Goal: Transaction & Acquisition: Purchase product/service

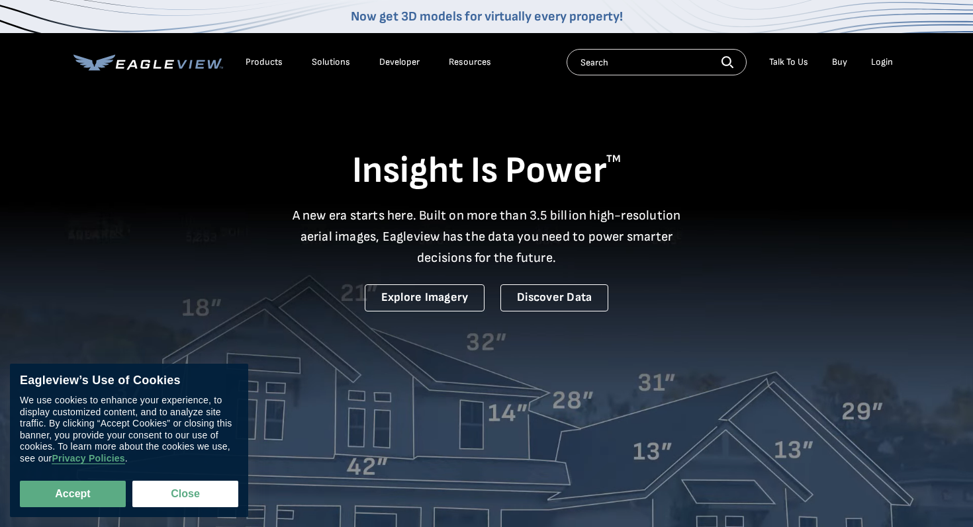
click at [885, 61] on div "Login" at bounding box center [882, 62] width 22 height 12
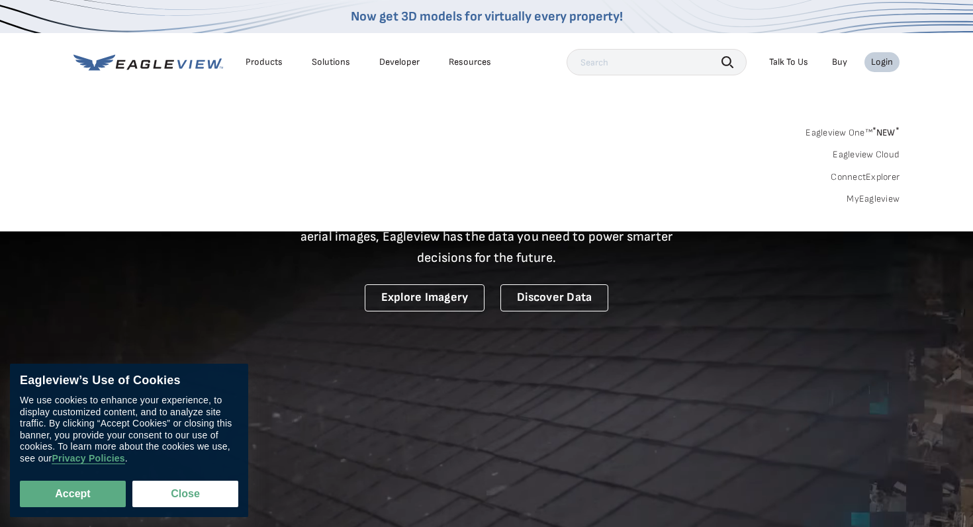
click at [885, 61] on div "Login" at bounding box center [882, 62] width 22 height 12
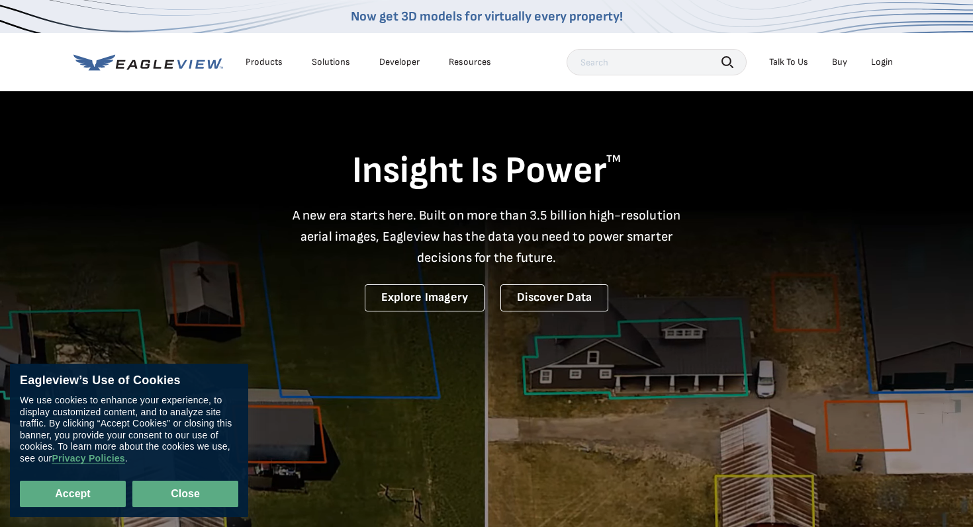
click at [168, 494] on button "Close" at bounding box center [185, 494] width 106 height 26
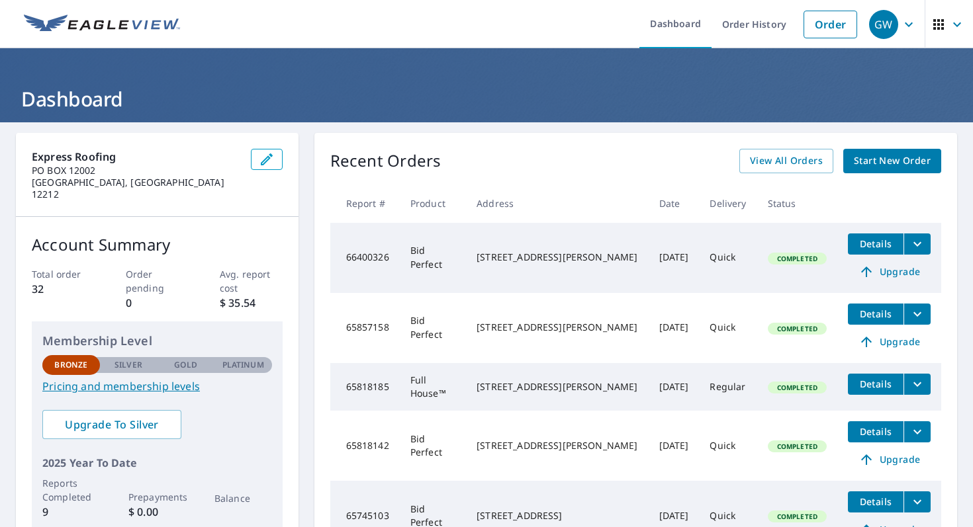
click at [883, 251] on button "Details" at bounding box center [876, 244] width 56 height 21
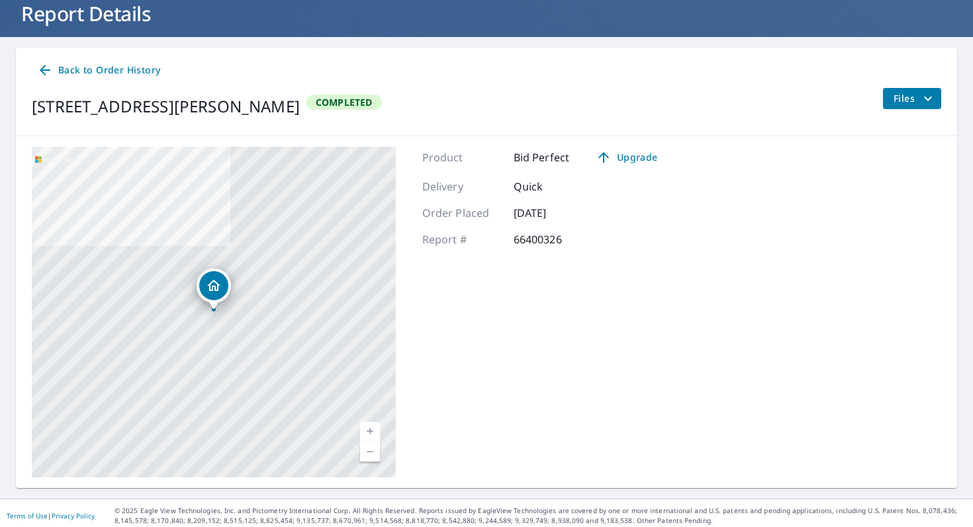
scroll to position [90, 0]
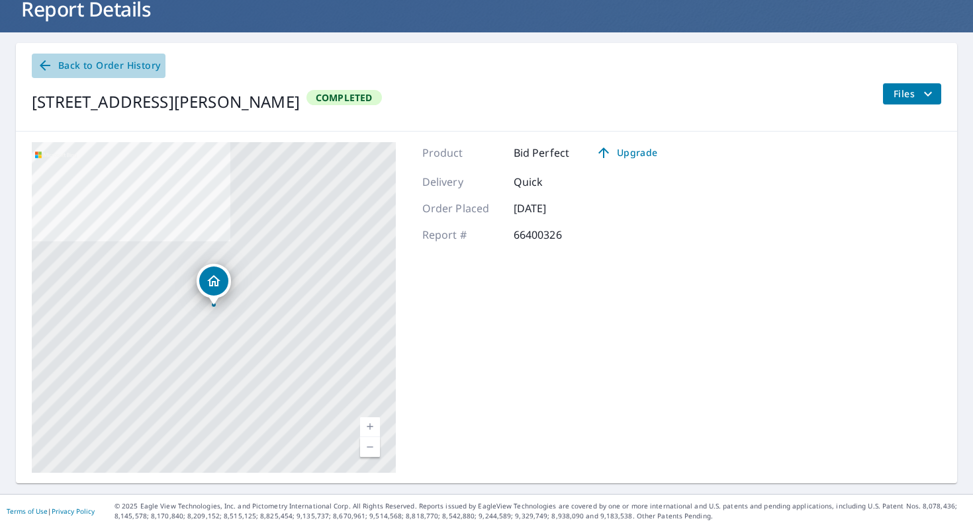
click at [66, 64] on span "Back to Order History" at bounding box center [98, 66] width 123 height 17
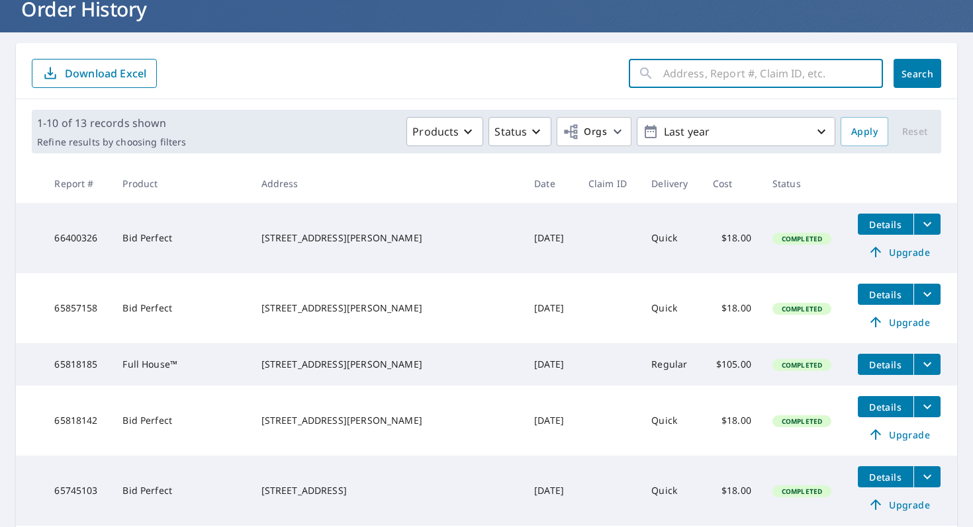
click at [672, 72] on input "text" at bounding box center [773, 73] width 220 height 37
type input "1109"
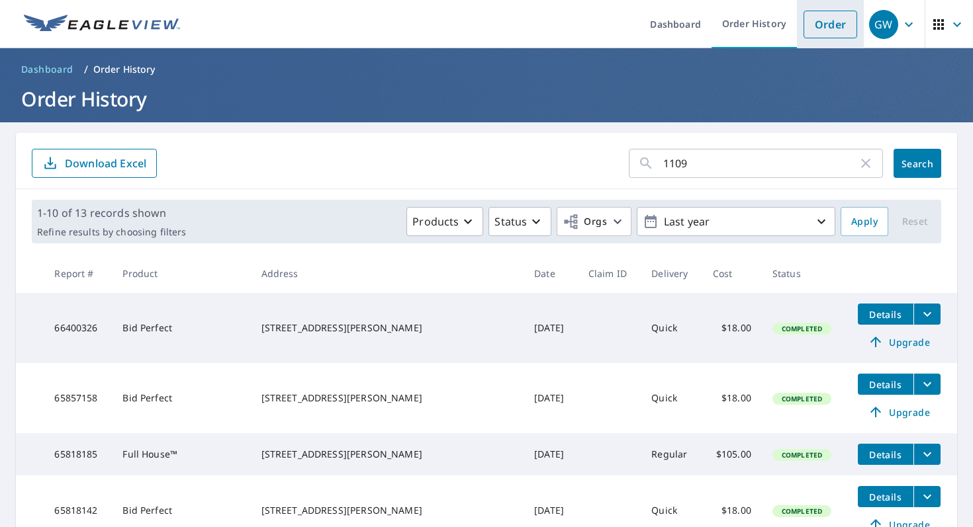
click at [828, 24] on link "Order" at bounding box center [830, 25] width 54 height 28
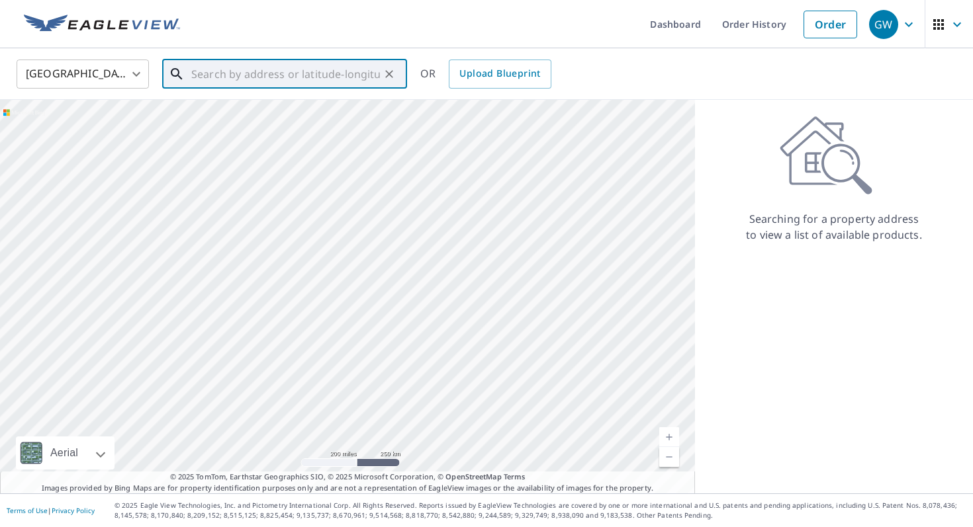
click at [236, 77] on input "text" at bounding box center [285, 74] width 189 height 37
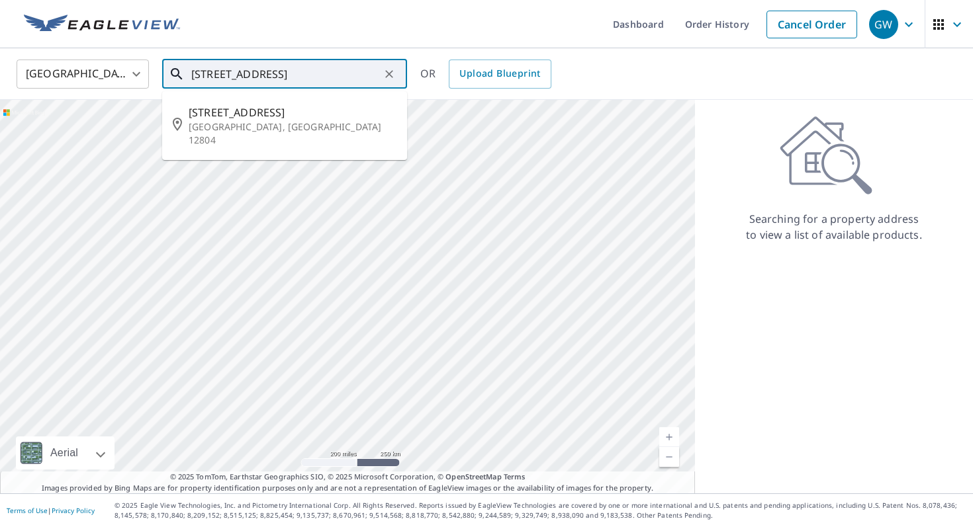
scroll to position [0, 3]
type input "[STREET_ADDRESS]"
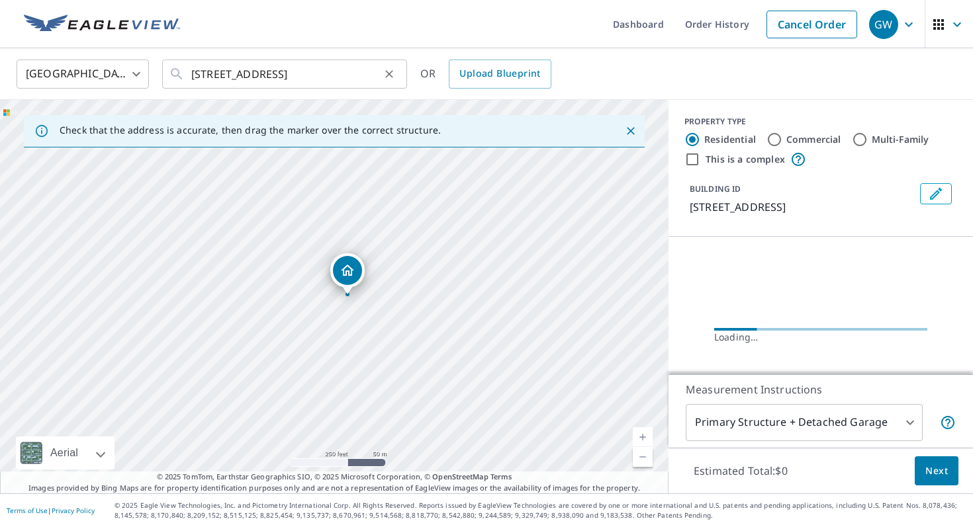
scroll to position [0, 0]
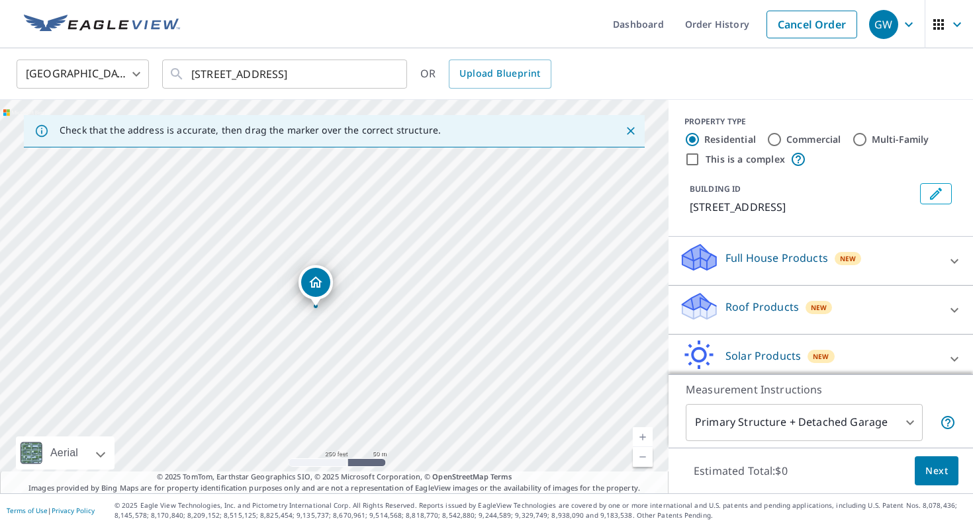
drag, startPoint x: 300, startPoint y: 290, endPoint x: 281, endPoint y: 302, distance: 22.0
click at [281, 302] on div "[STREET_ADDRESS]" at bounding box center [334, 297] width 668 height 394
click at [763, 306] on p "Roof Products" at bounding box center [761, 307] width 73 height 16
click at [801, 338] on div "Premium $32.75 - $87" at bounding box center [820, 348] width 283 height 38
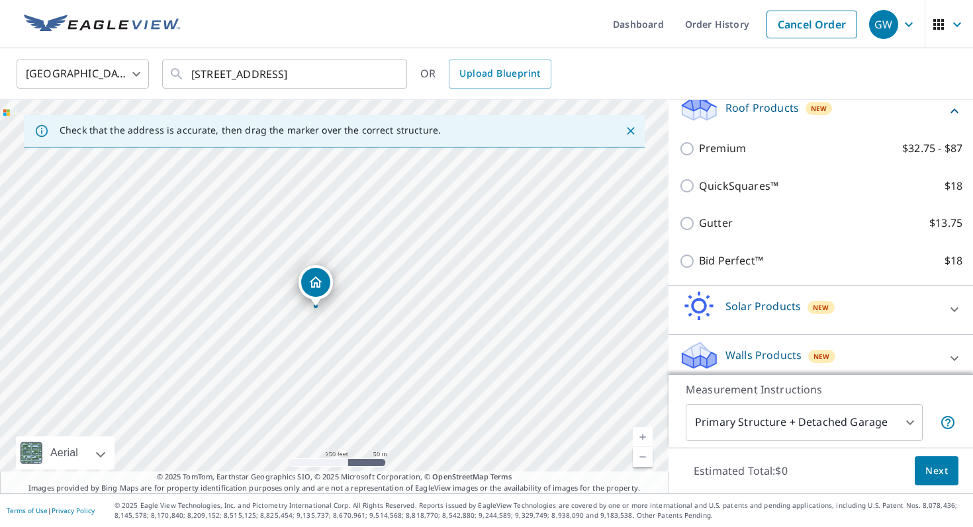
scroll to position [210, 0]
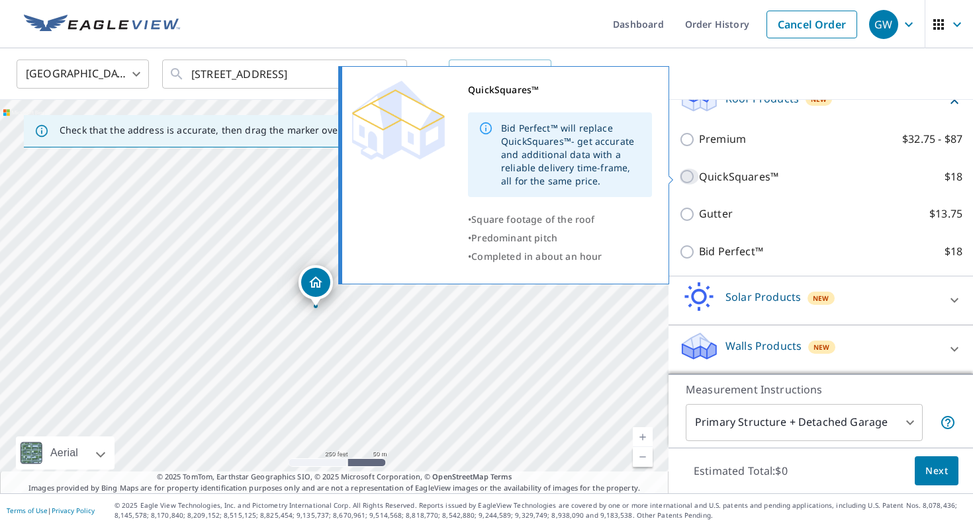
click at [684, 177] on input "QuickSquares™ $18" at bounding box center [689, 177] width 20 height 16
checkbox input "true"
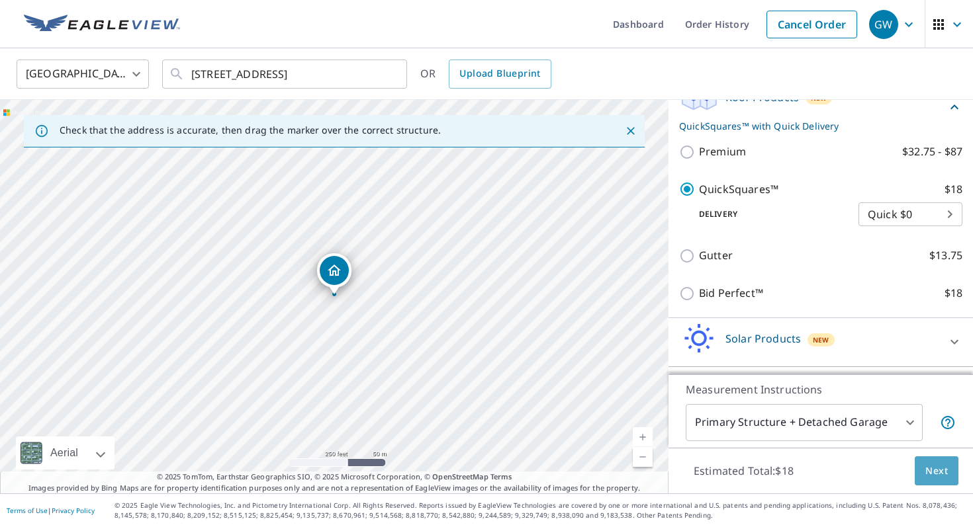
click at [930, 461] on button "Next" at bounding box center [936, 472] width 44 height 30
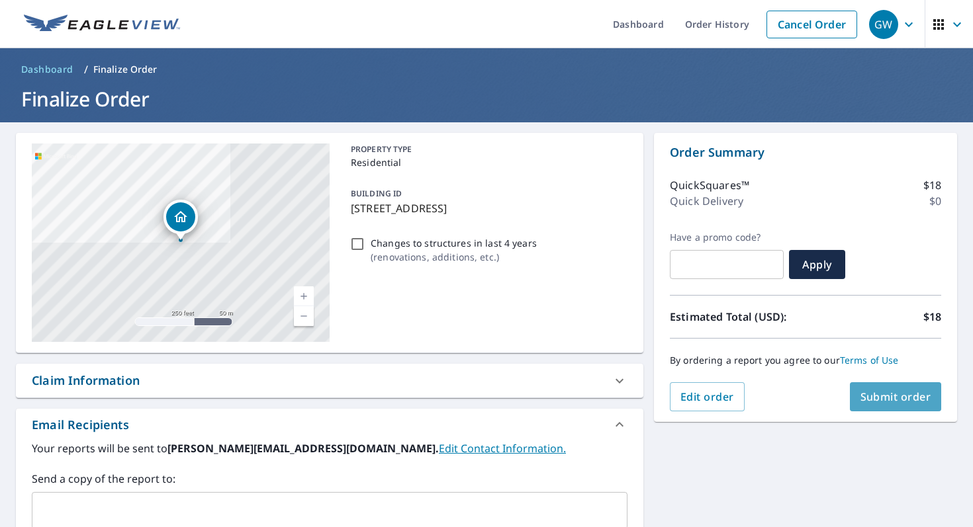
click at [905, 399] on span "Submit order" at bounding box center [895, 397] width 71 height 15
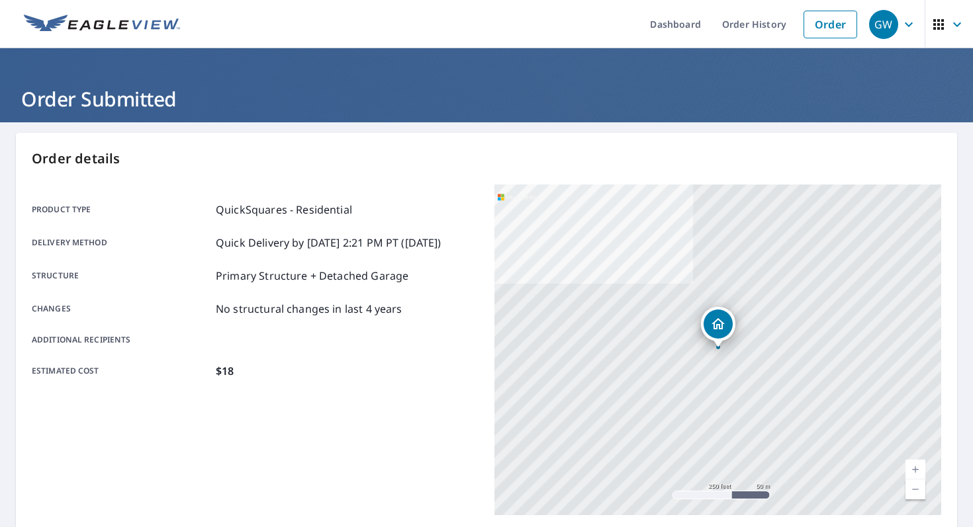
click at [445, 445] on div "Product type QuickSquares - Residential Delivery method Quick Delivery by 9/8/2…" at bounding box center [255, 350] width 447 height 331
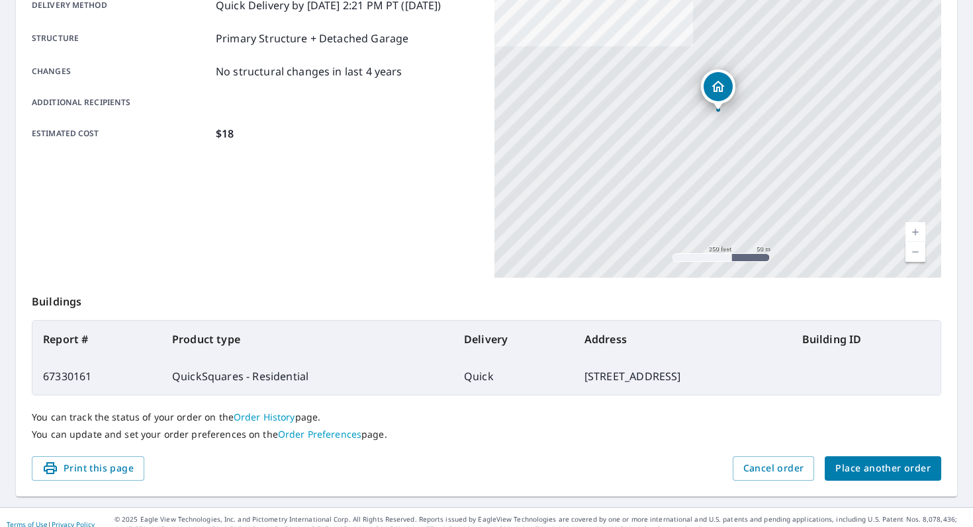
scroll to position [251, 0]
